Goal: Find specific page/section: Find specific page/section

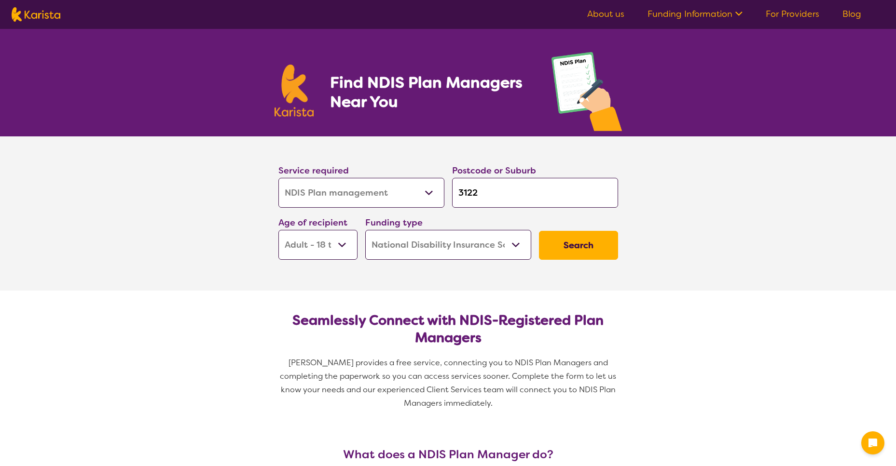
select select "NDIS Plan management"
select select "AD"
select select "NDIS"
select select "NDIS Plan management"
select select "AD"
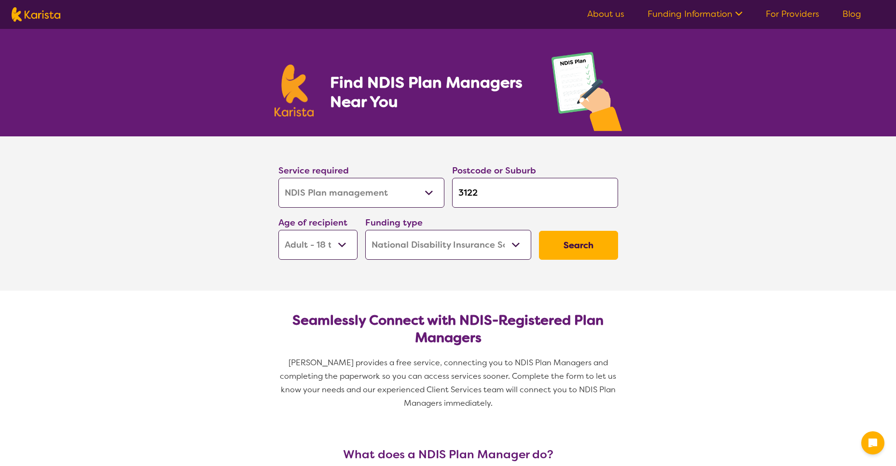
select select "NDIS"
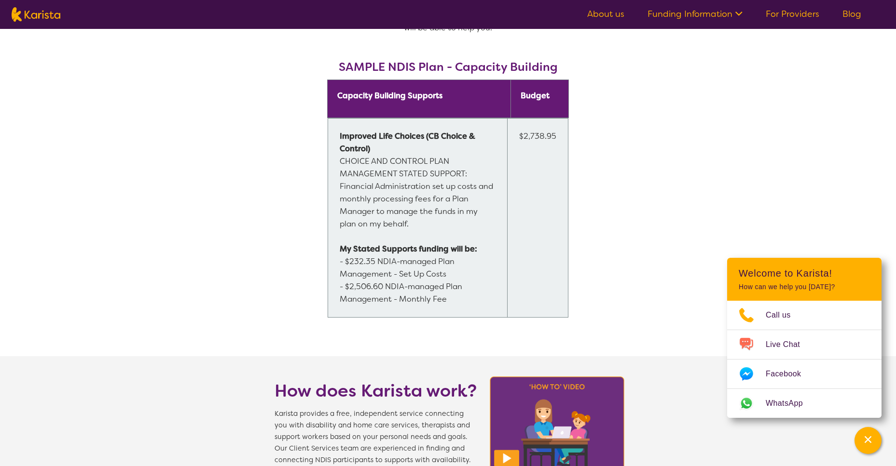
scroll to position [772, 0]
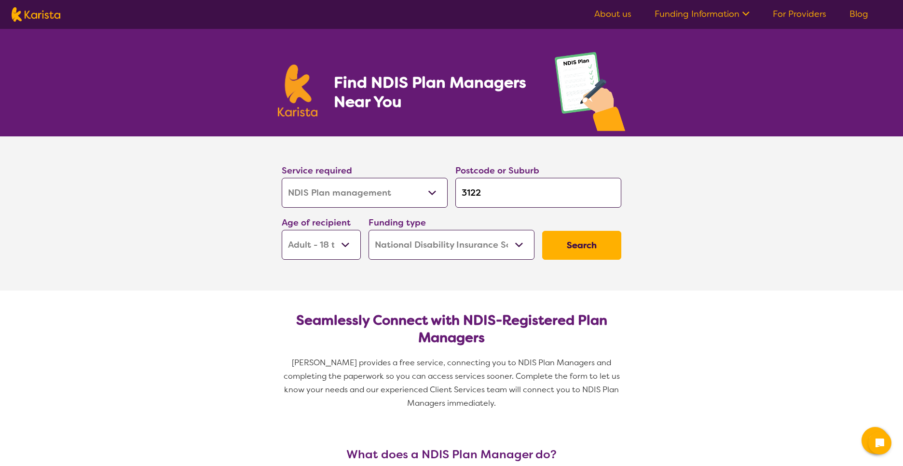
select select "NDIS Plan management"
select select "AD"
select select "NDIS"
select select "NDIS Plan management"
select select "AD"
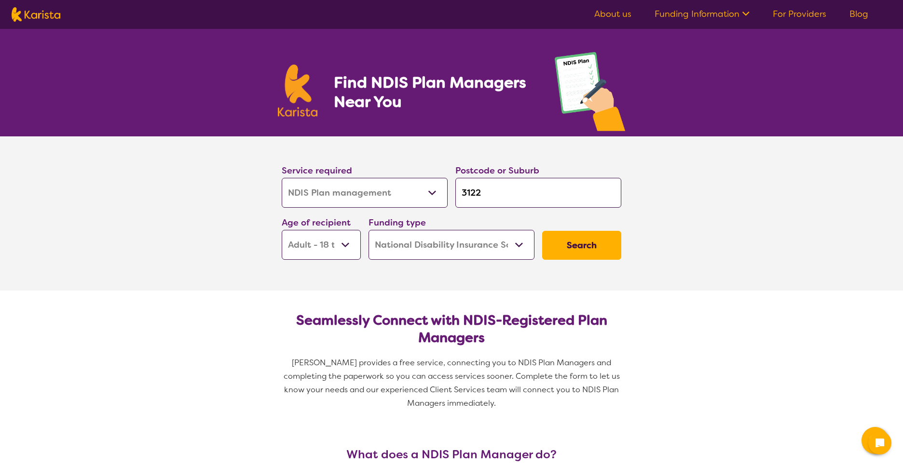
select select "NDIS"
